Goal: Transaction & Acquisition: Purchase product/service

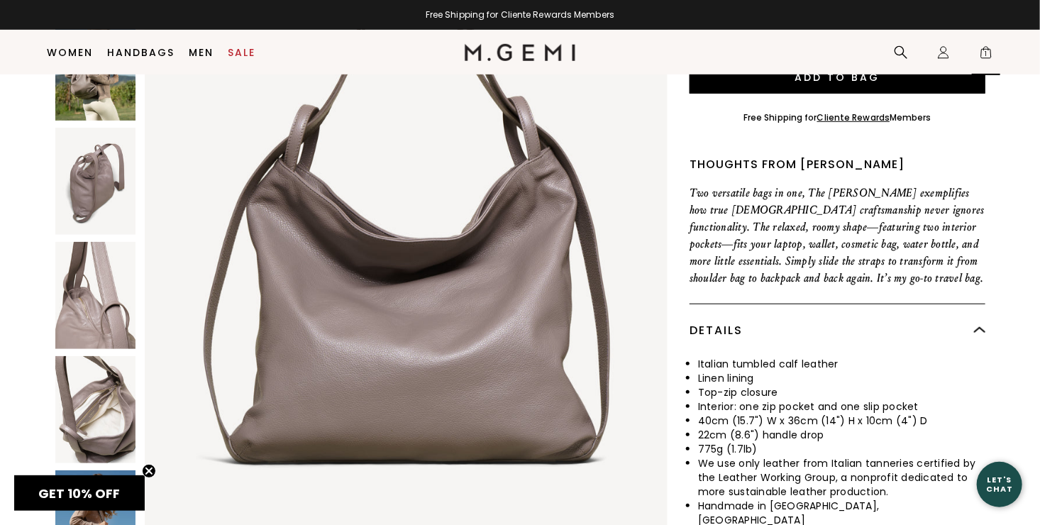
click at [983, 52] on span "1" at bounding box center [986, 55] width 14 height 14
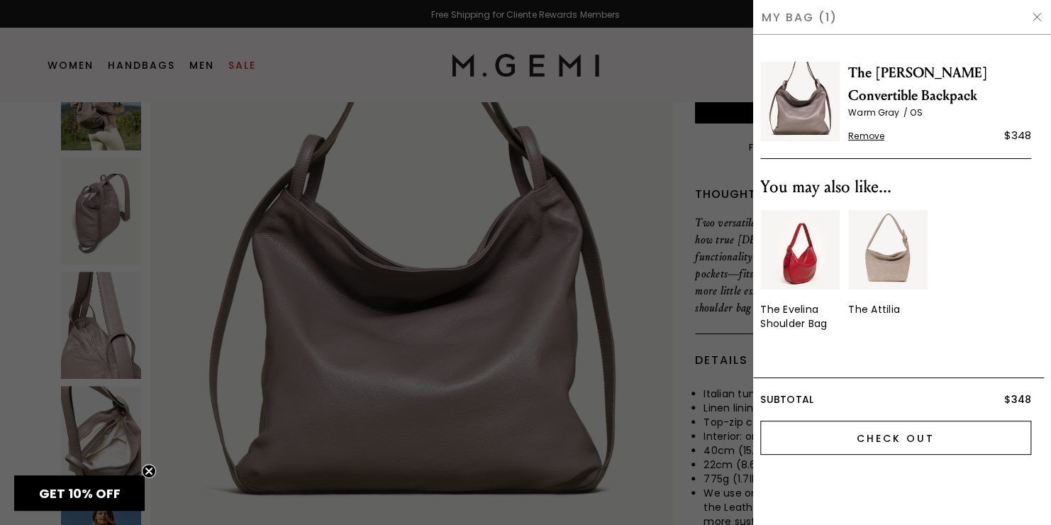
click at [906, 438] on input "Check Out" at bounding box center [895, 438] width 271 height 34
